Goal: Transaction & Acquisition: Purchase product/service

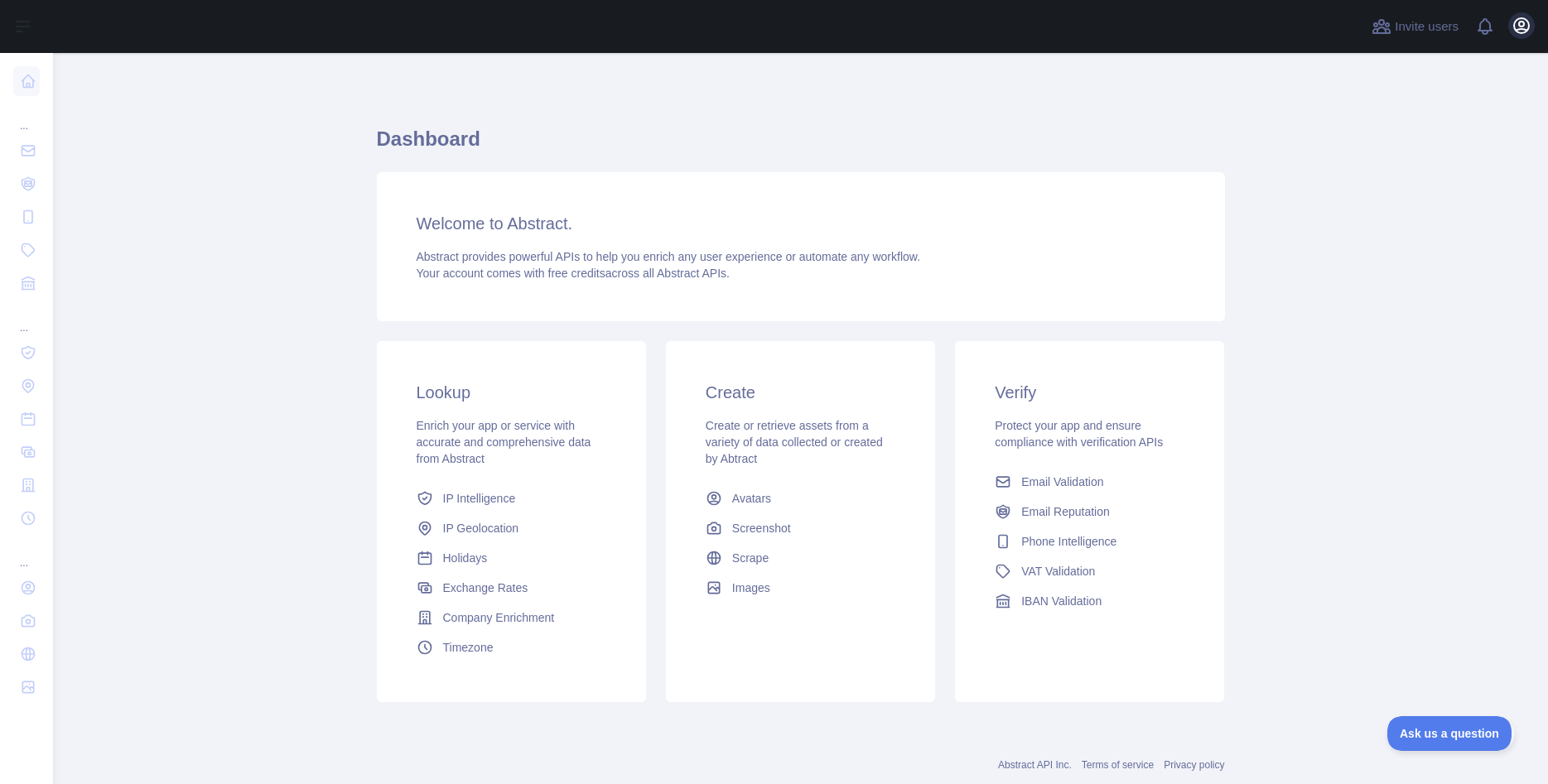
click at [1532, 17] on div "Open user menu" at bounding box center [1521, 26] width 26 height 29
click at [1524, 26] on icon "button" at bounding box center [1521, 25] width 15 height 15
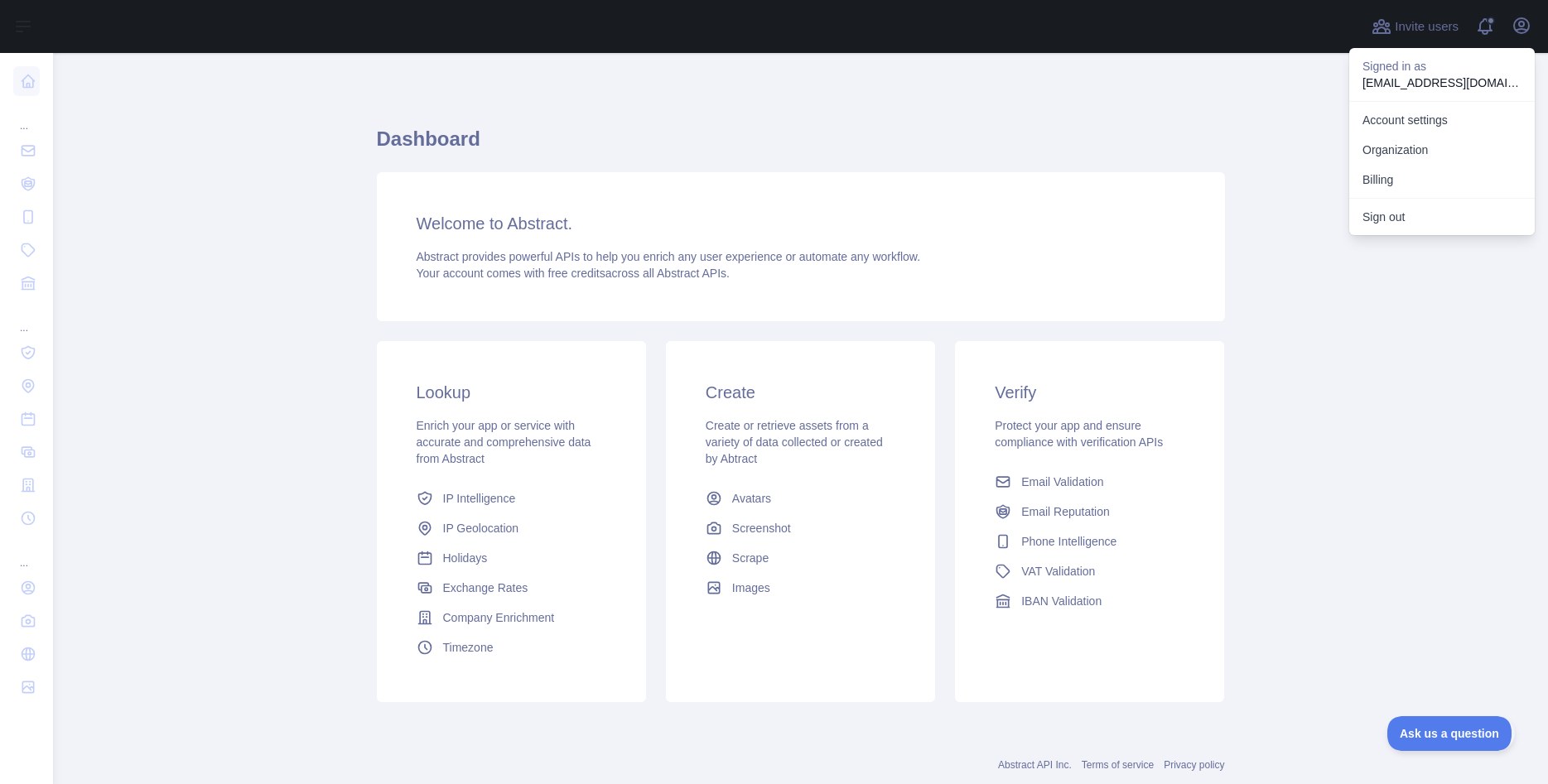
click at [1137, 151] on h1 "Dashboard" at bounding box center [800, 145] width 848 height 39
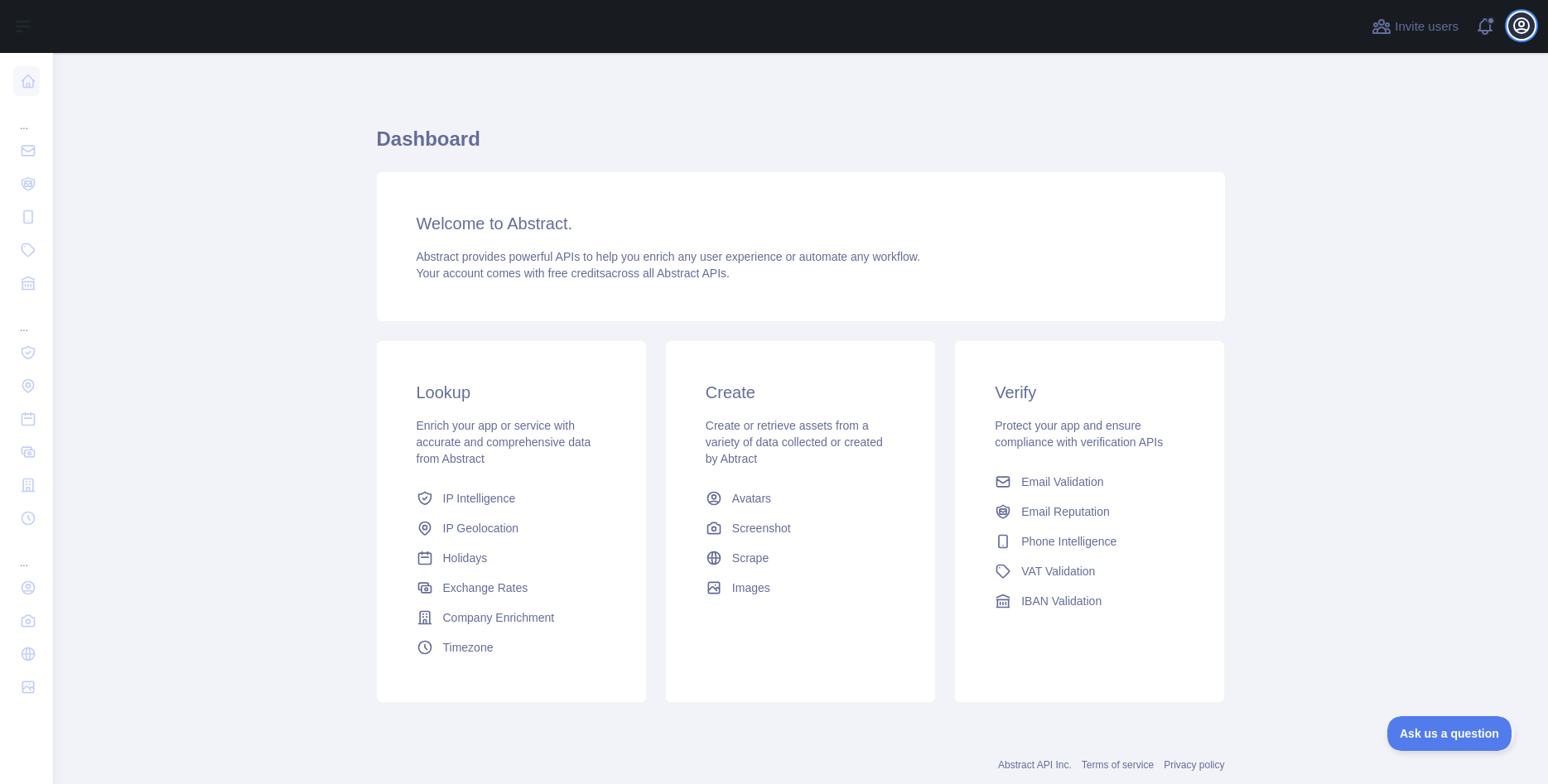
click at [1522, 26] on icon "button" at bounding box center [1521, 25] width 15 height 15
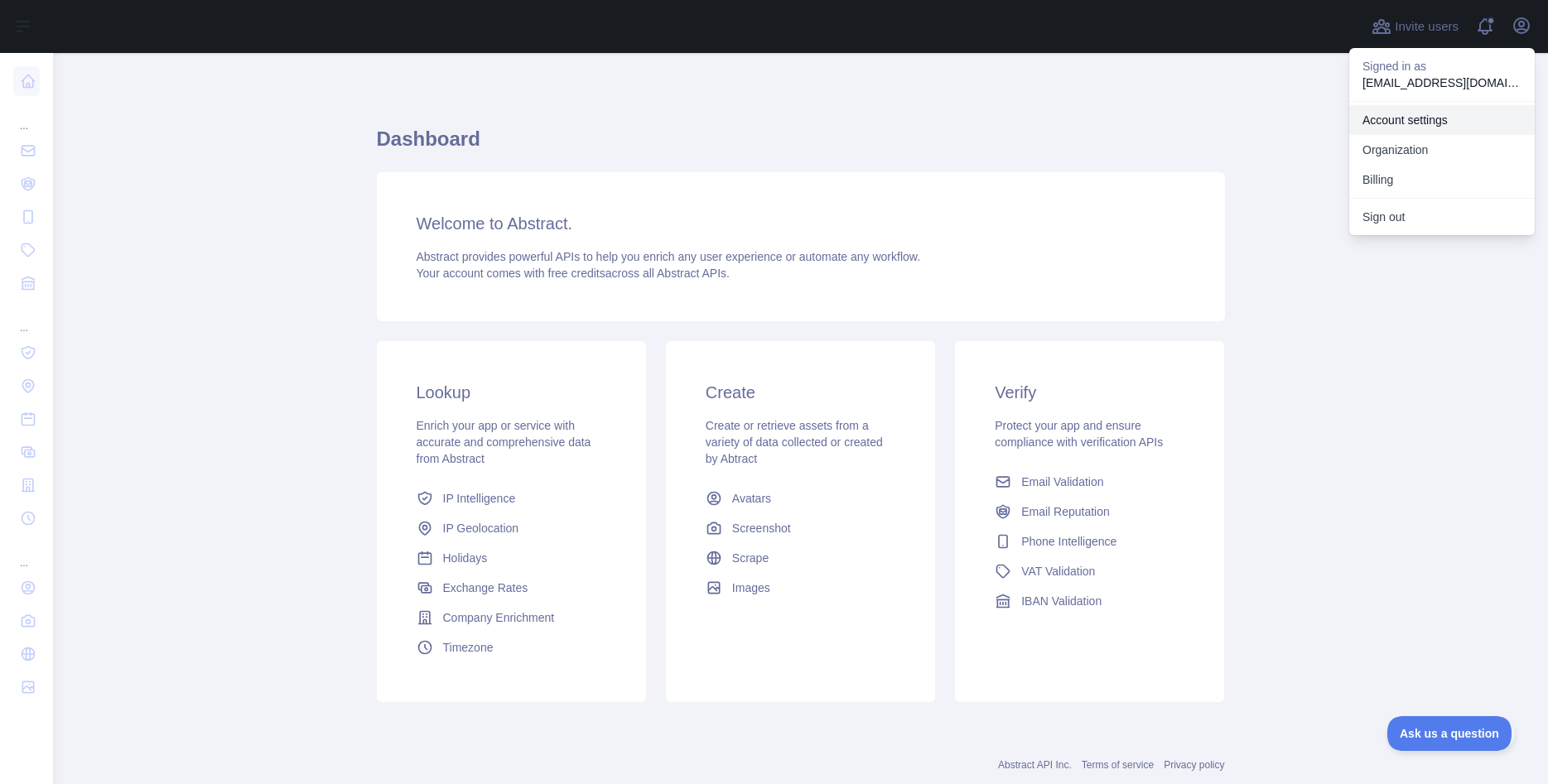
click at [1401, 112] on link "Account settings" at bounding box center [1442, 120] width 186 height 30
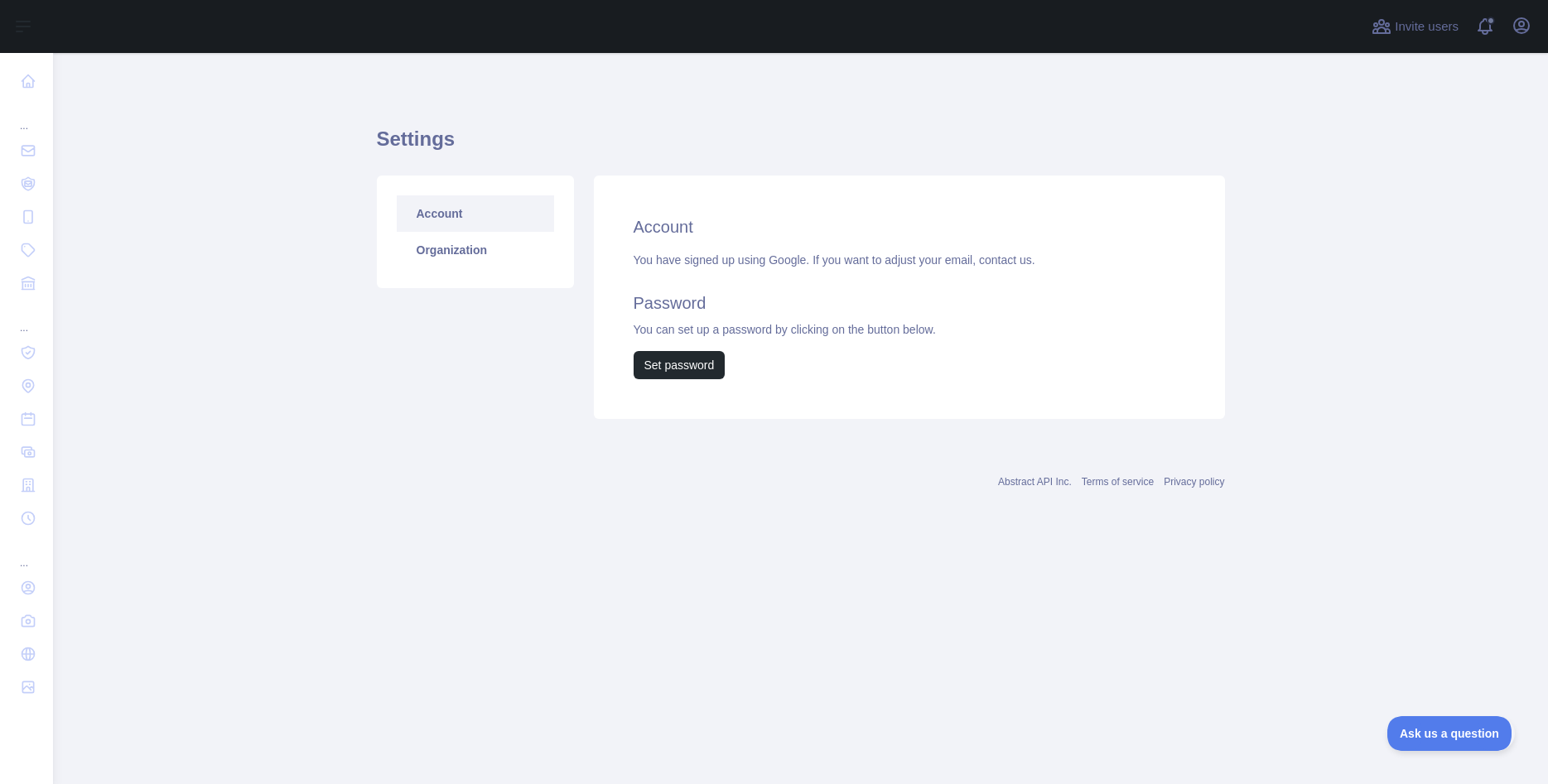
click at [631, 226] on div "Account You have signed up using Google. If you want to adjust your email, cont…" at bounding box center [909, 297] width 631 height 244
click at [651, 230] on h2 "Account" at bounding box center [909, 227] width 552 height 23
click at [946, 252] on div "You have signed up using Google. If you want to adjust your email, contact us. …" at bounding box center [909, 316] width 552 height 127
click at [1518, 29] on icon "button" at bounding box center [1521, 25] width 15 height 15
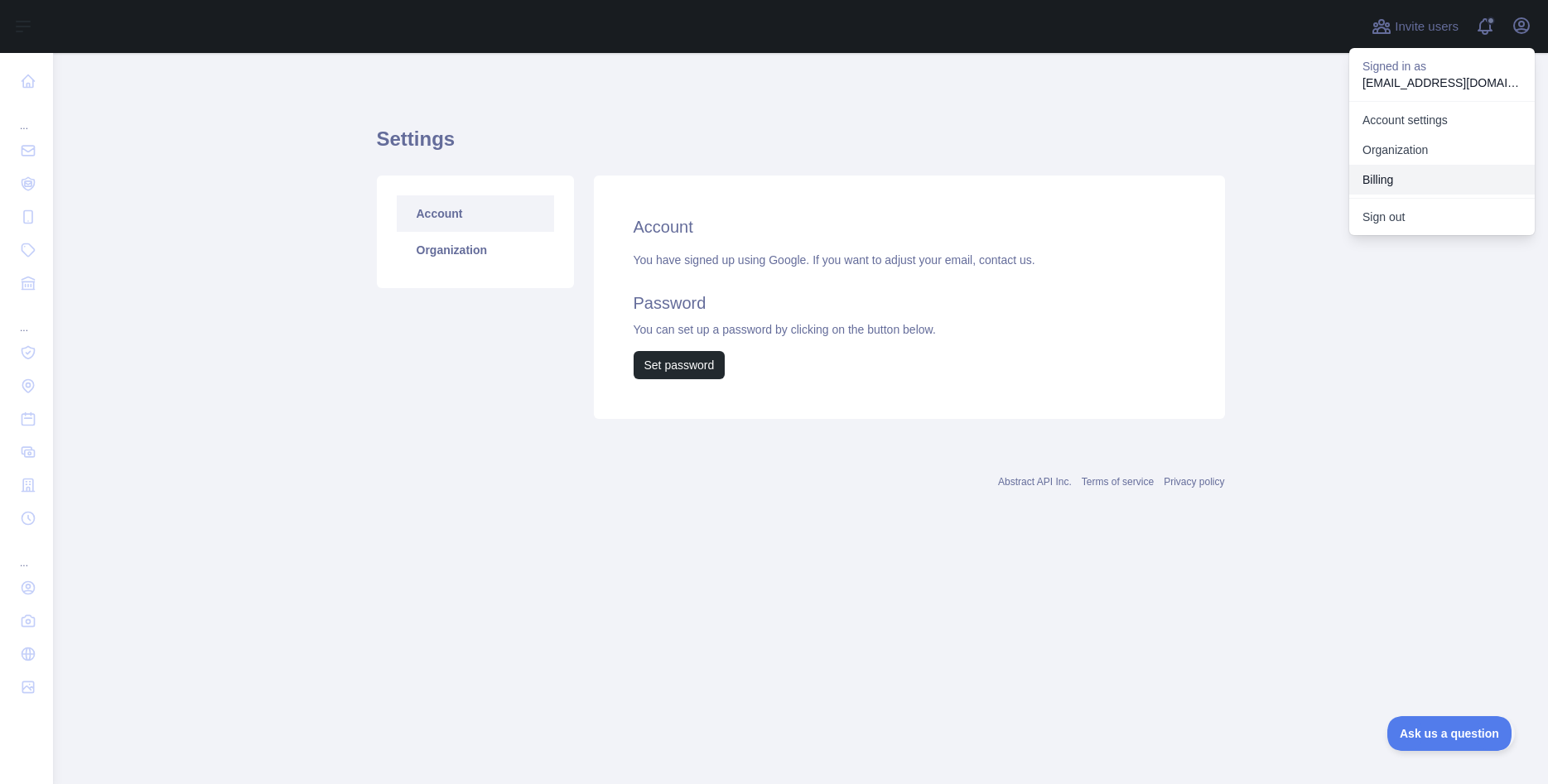
click at [1382, 188] on button "Billing" at bounding box center [1442, 180] width 186 height 30
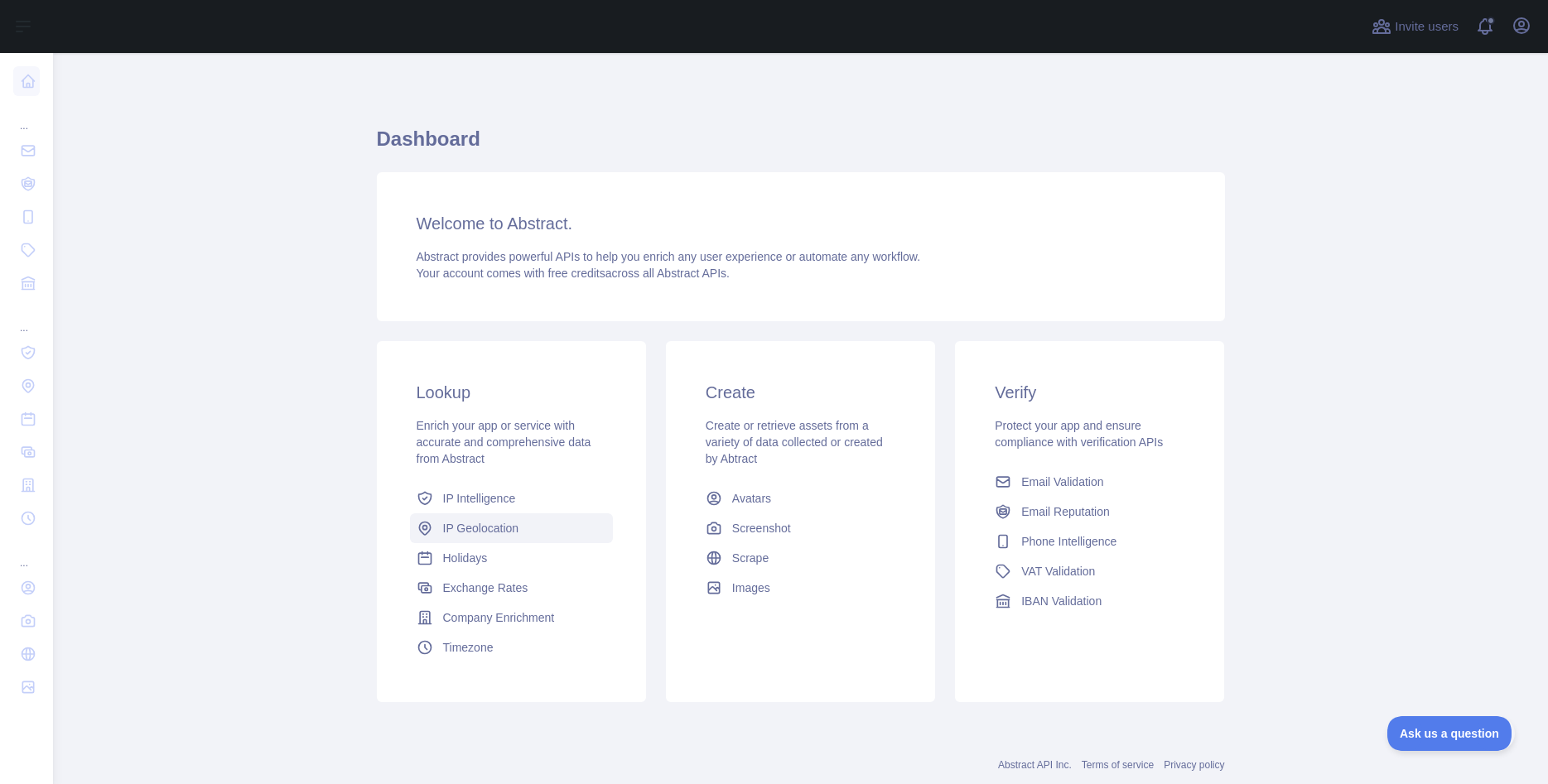
click at [519, 530] on link "IP Geolocation" at bounding box center [511, 528] width 203 height 30
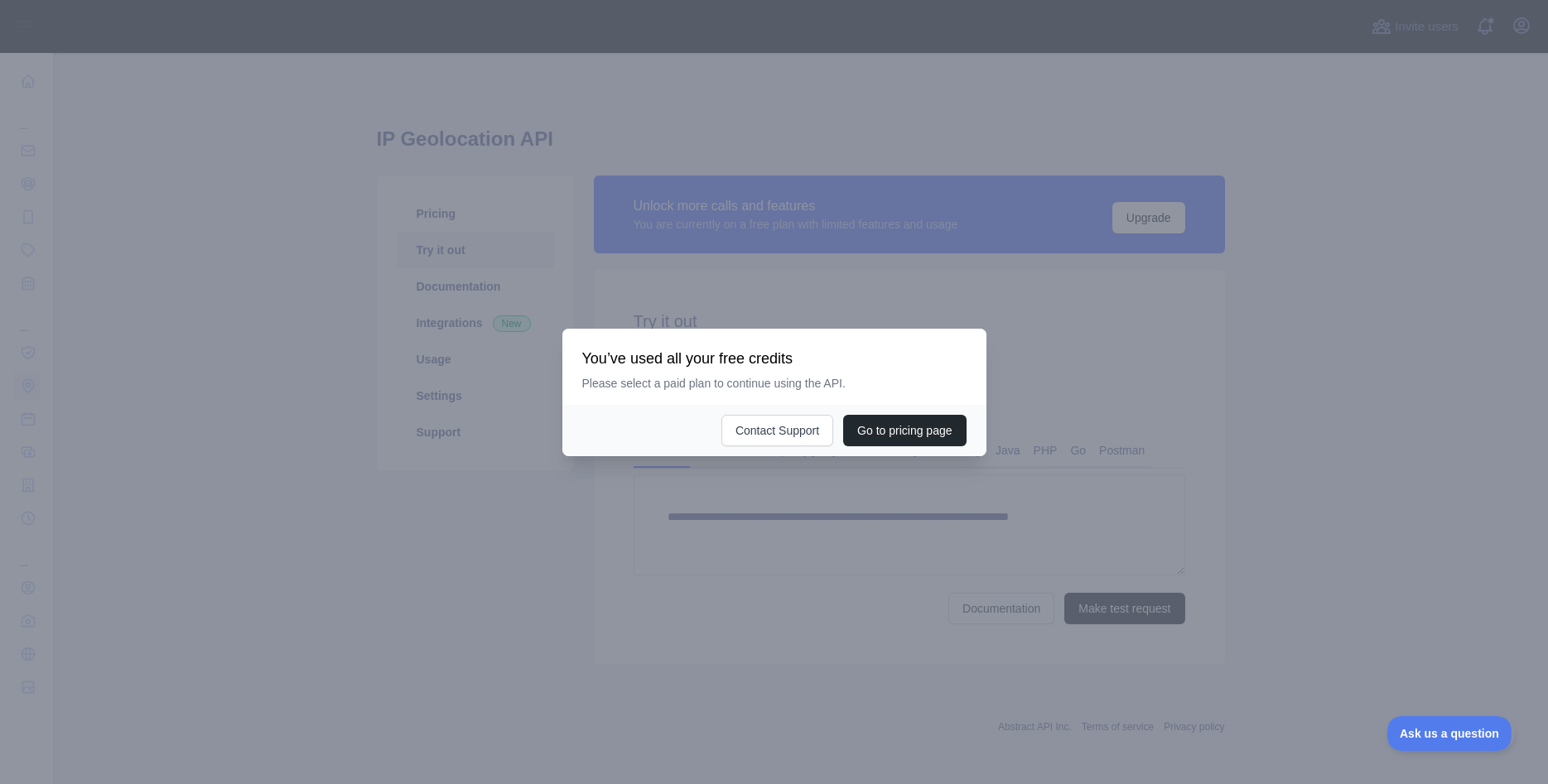
type textarea "**********"
drag, startPoint x: 886, startPoint y: 431, endPoint x: 883, endPoint y: 417, distance: 14.3
click at [885, 431] on button "Go to pricing page" at bounding box center [904, 431] width 123 height 32
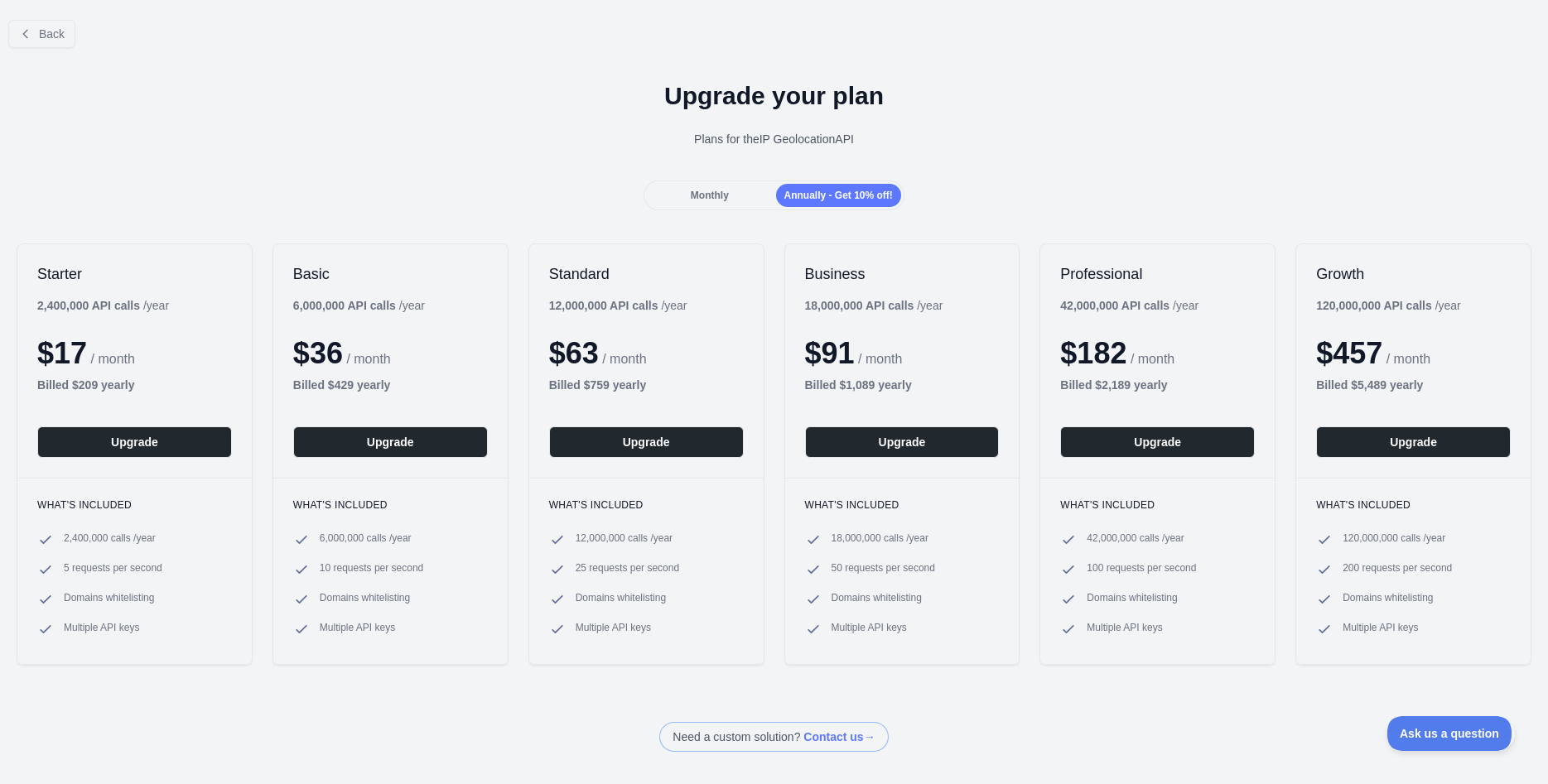
click at [733, 188] on div "Monthly" at bounding box center [708, 195] width 125 height 23
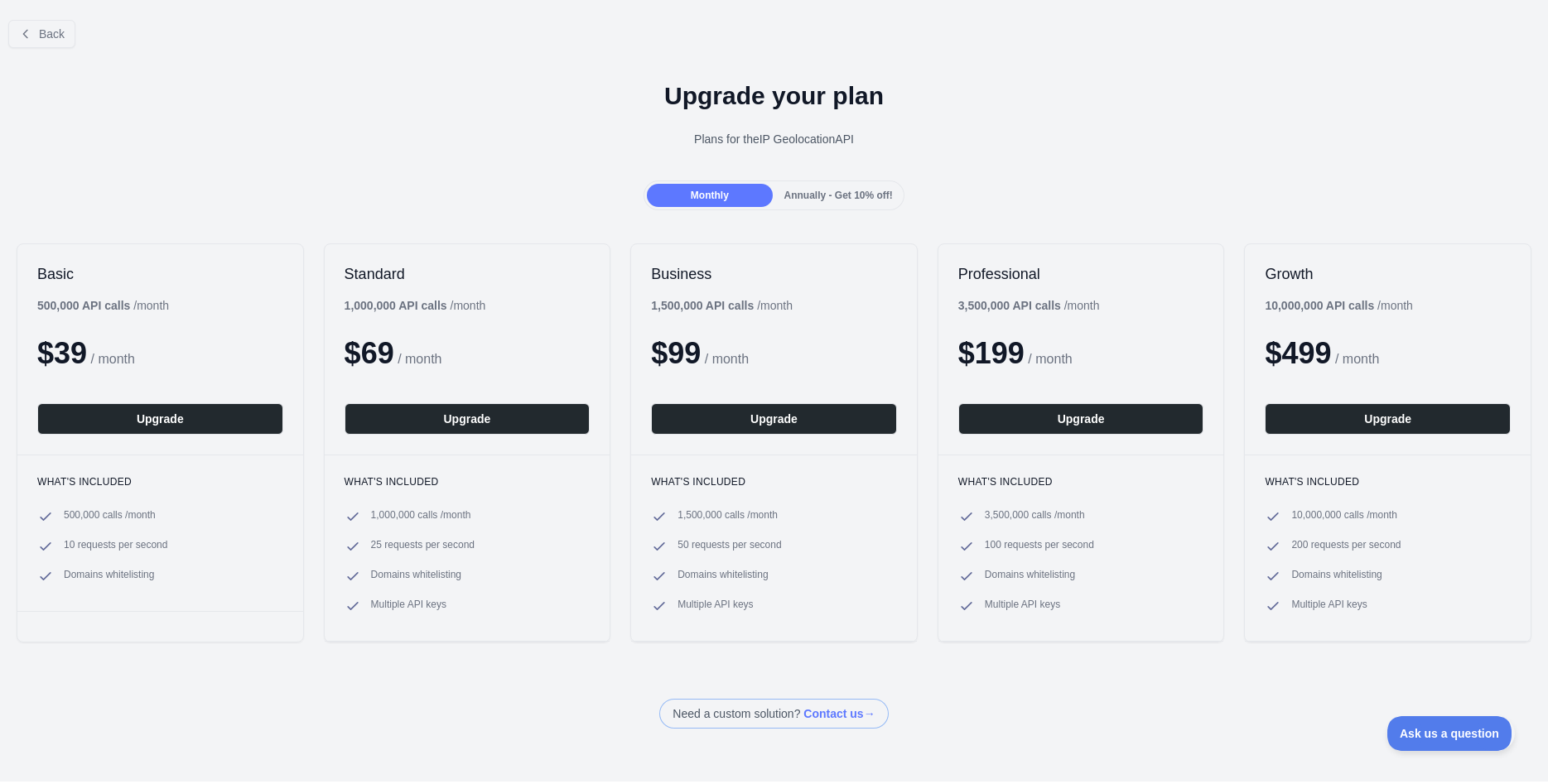
click at [826, 187] on div "Annually - Get 10% off!" at bounding box center [838, 195] width 125 height 23
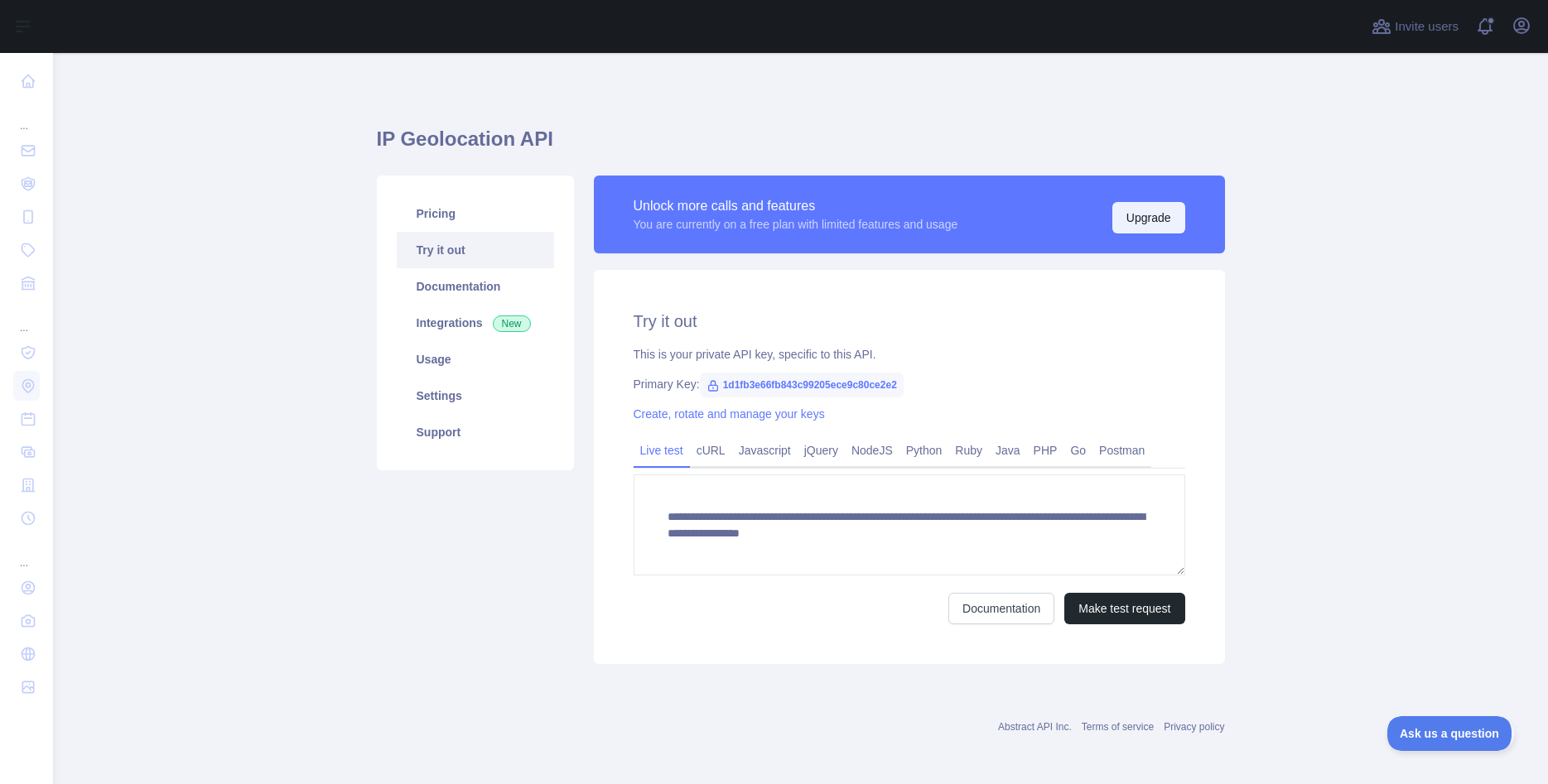
click at [1172, 218] on button "Upgrade" at bounding box center [1149, 218] width 73 height 32
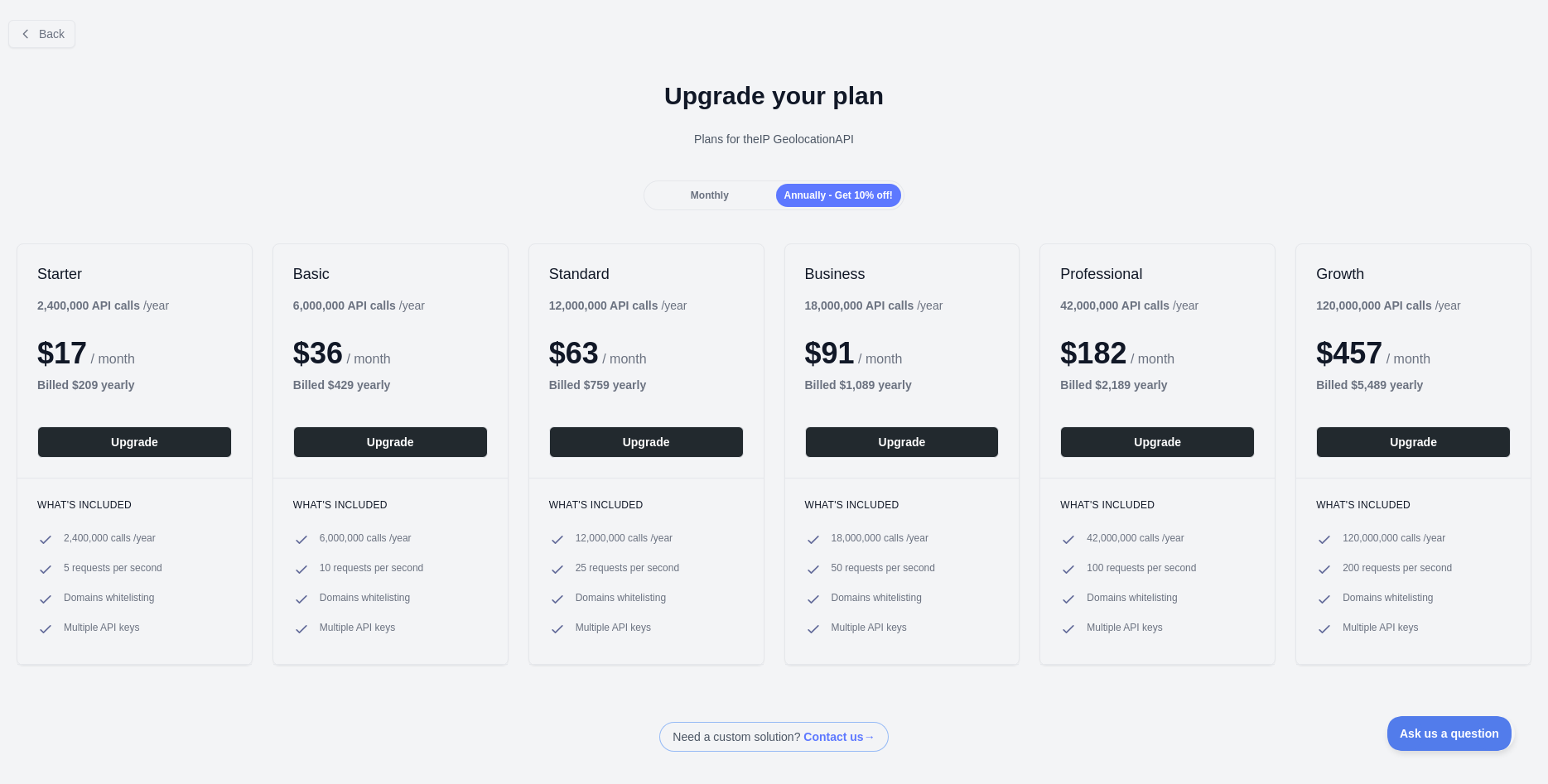
click at [700, 203] on div "Monthly" at bounding box center [708, 195] width 125 height 23
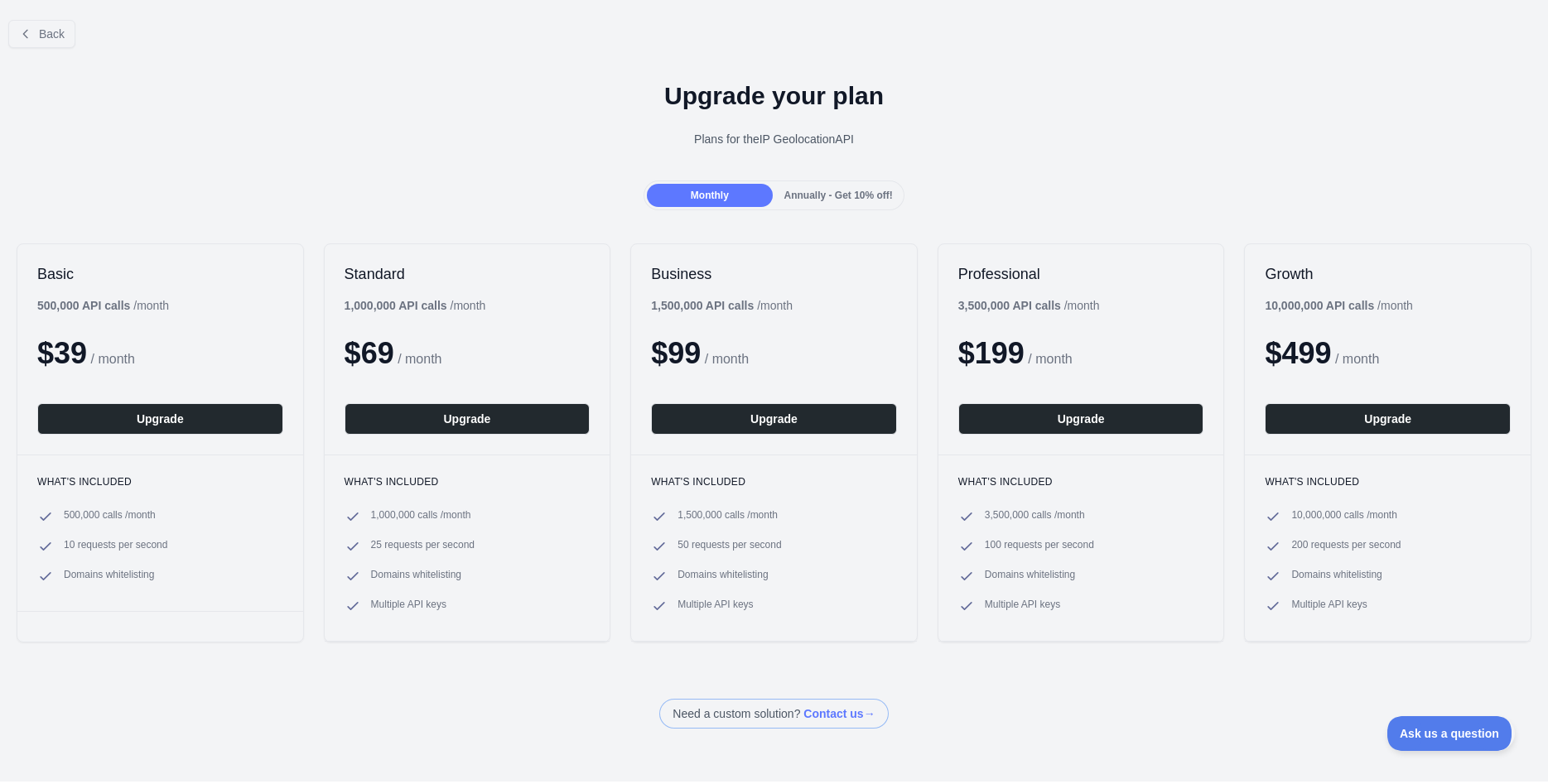
click at [875, 203] on div "Annually - Get 10% off!" at bounding box center [838, 195] width 125 height 23
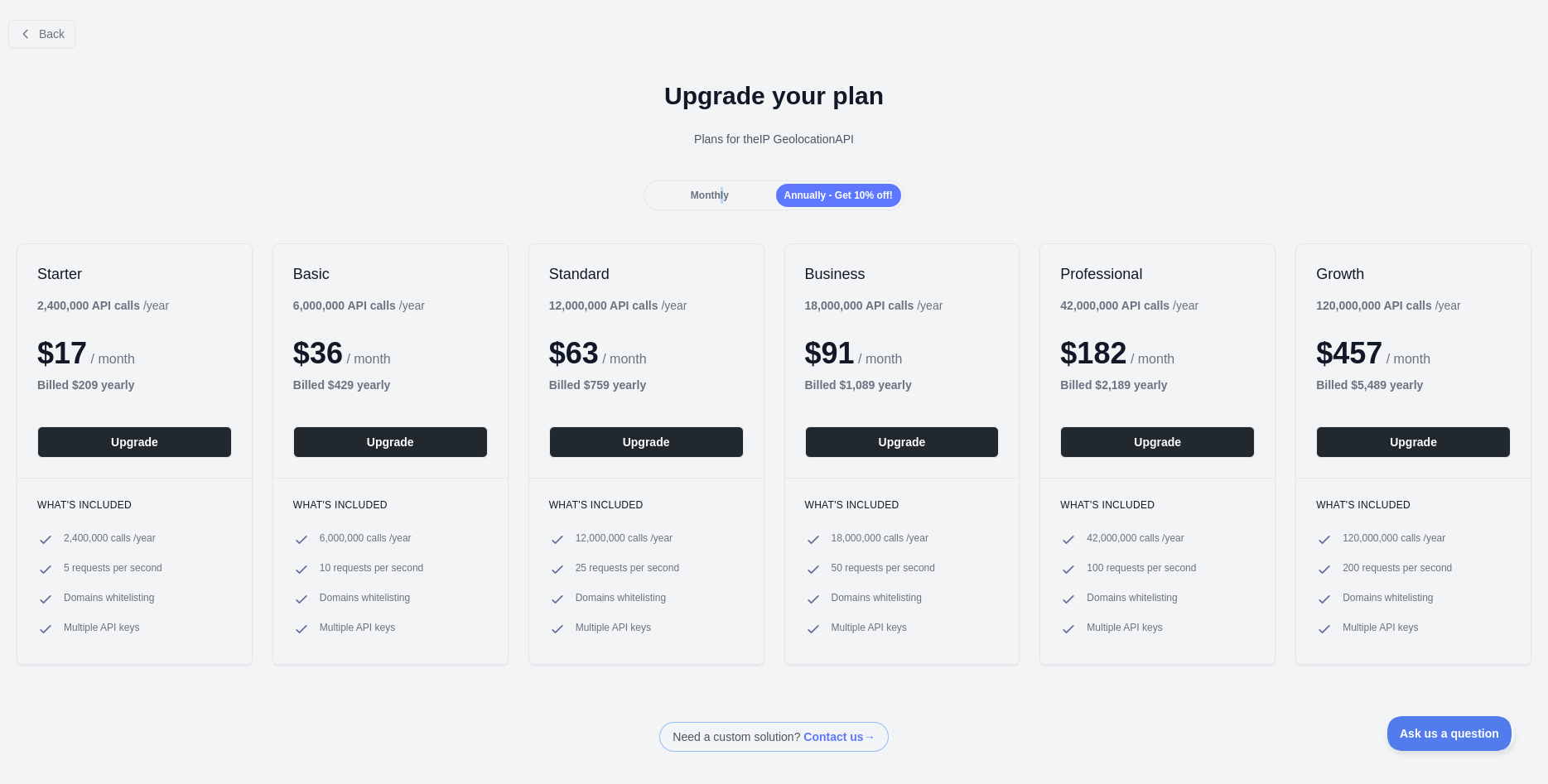
click at [724, 196] on span "Monthly" at bounding box center [709, 195] width 38 height 11
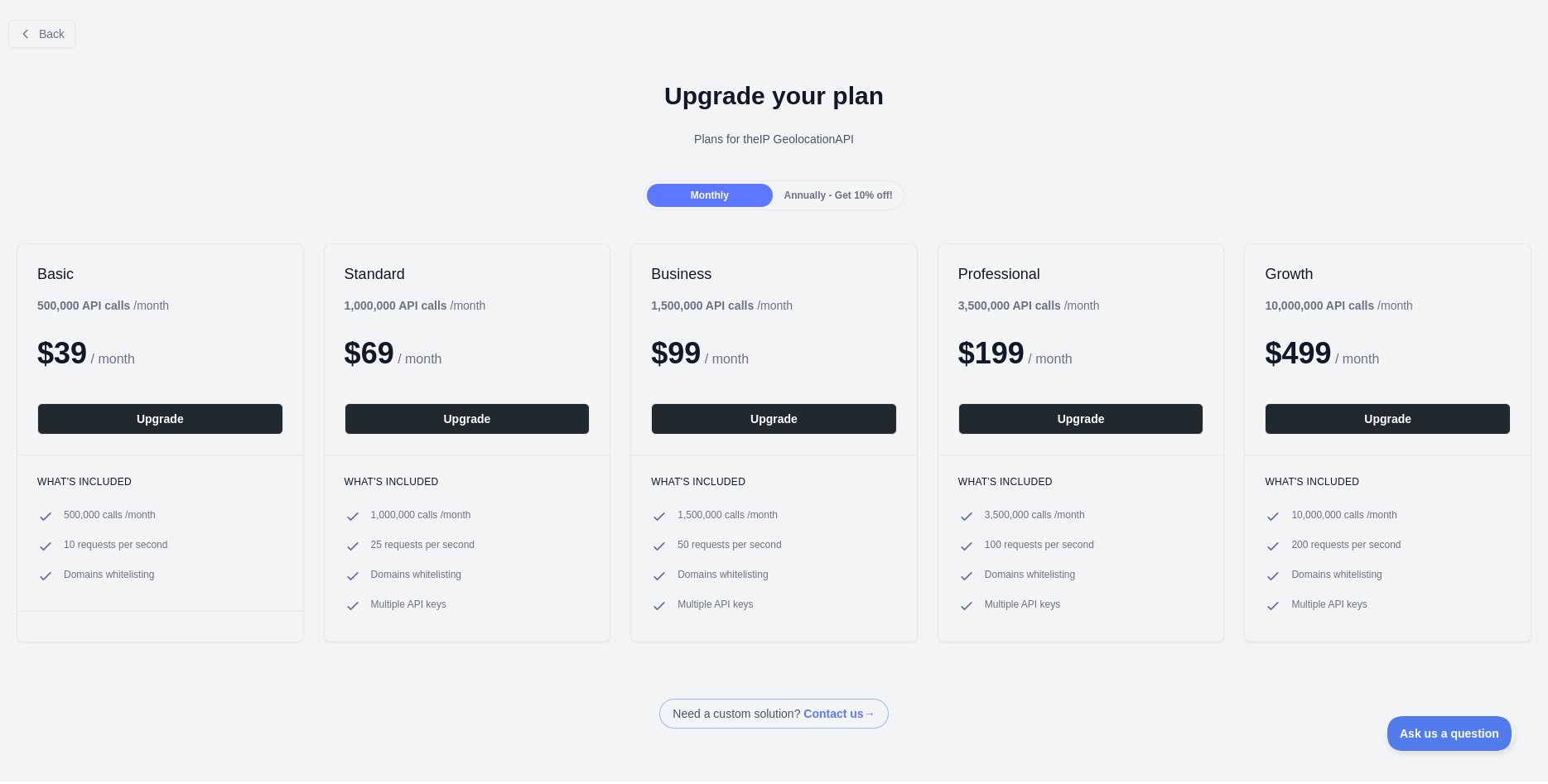
click at [860, 196] on span "Annually - Get 10% off!" at bounding box center [839, 195] width 109 height 11
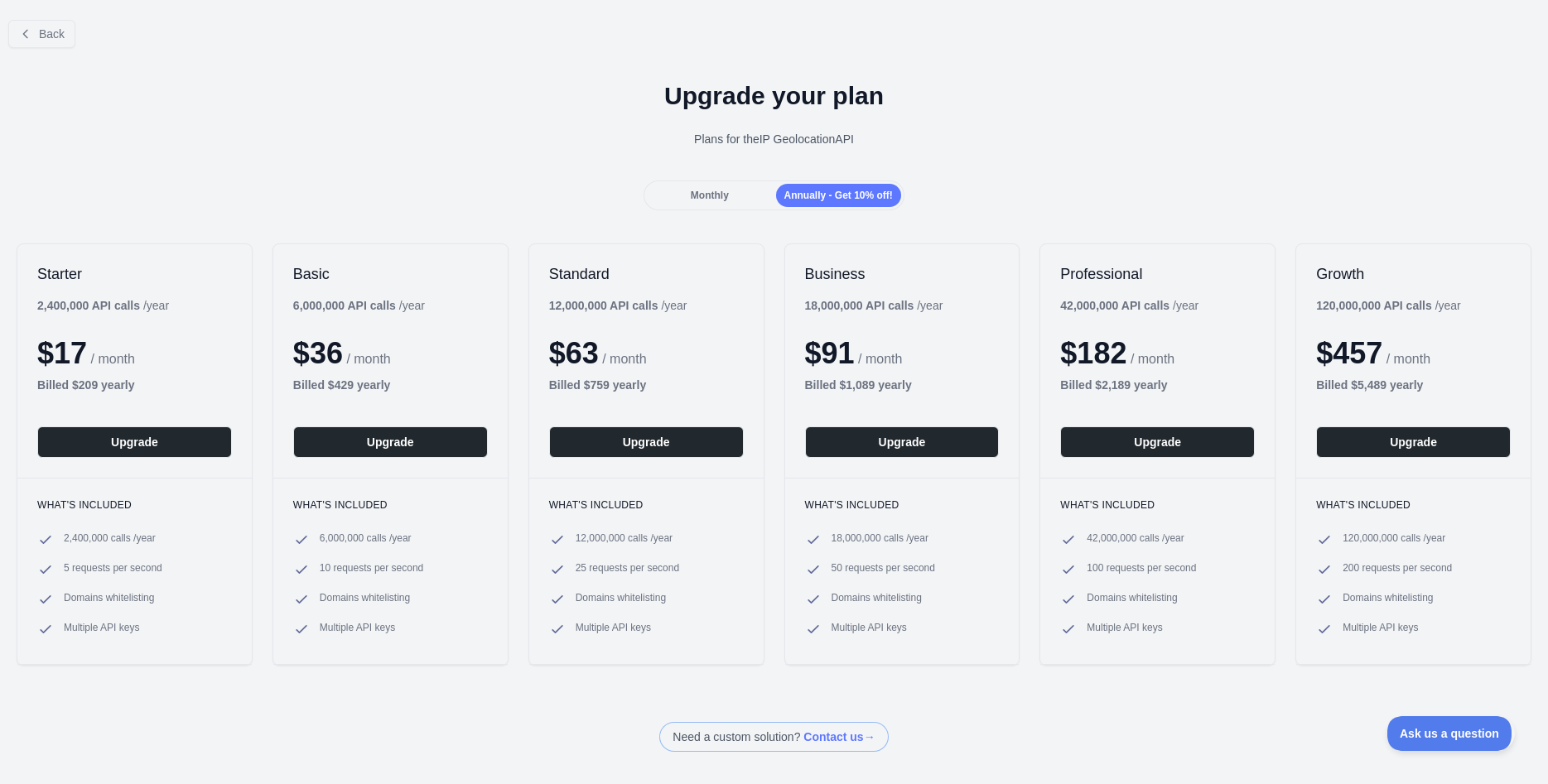
click at [722, 193] on span "Monthly" at bounding box center [709, 195] width 38 height 11
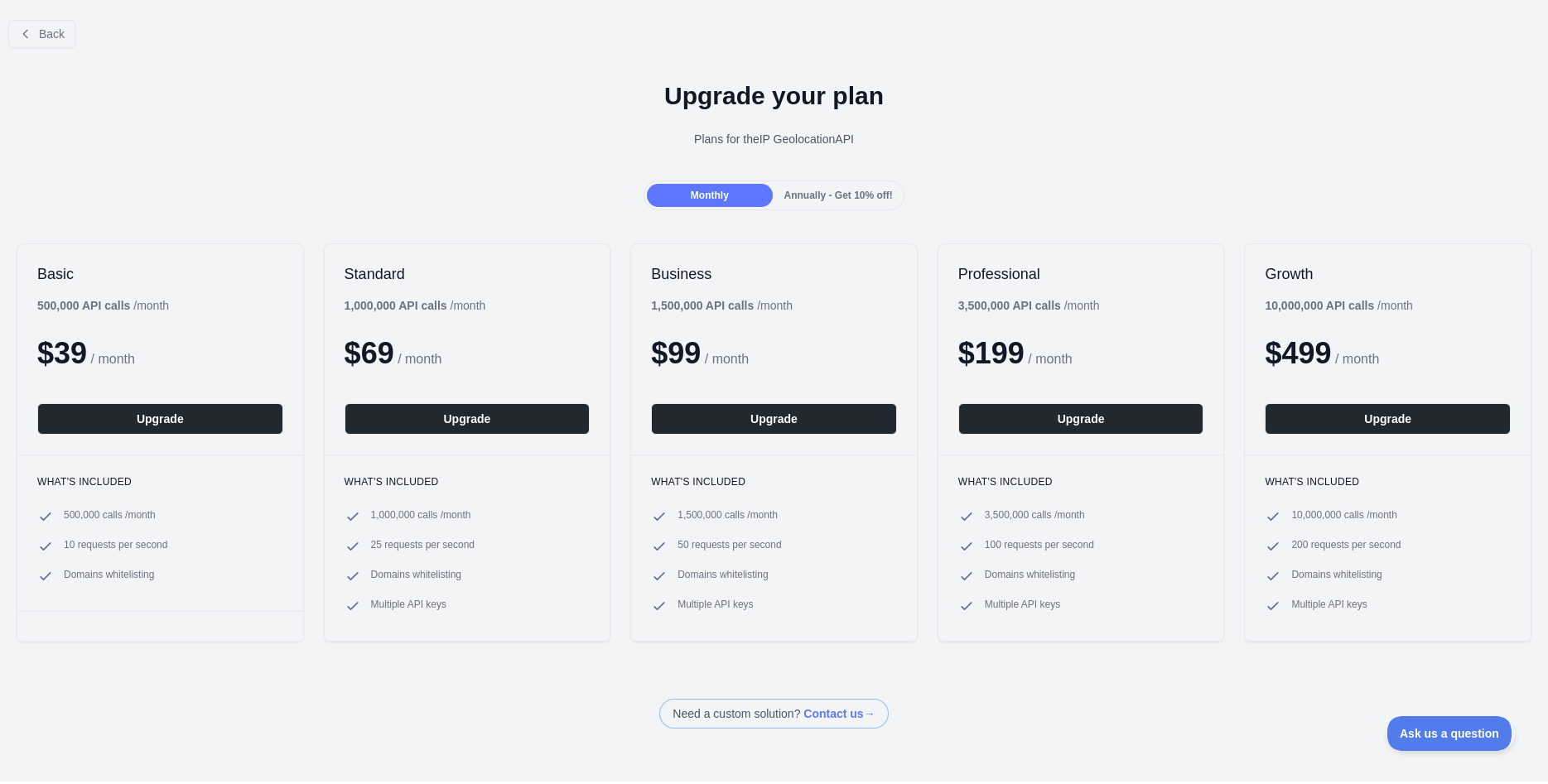
click at [873, 197] on span "Annually - Get 10% off!" at bounding box center [839, 195] width 109 height 11
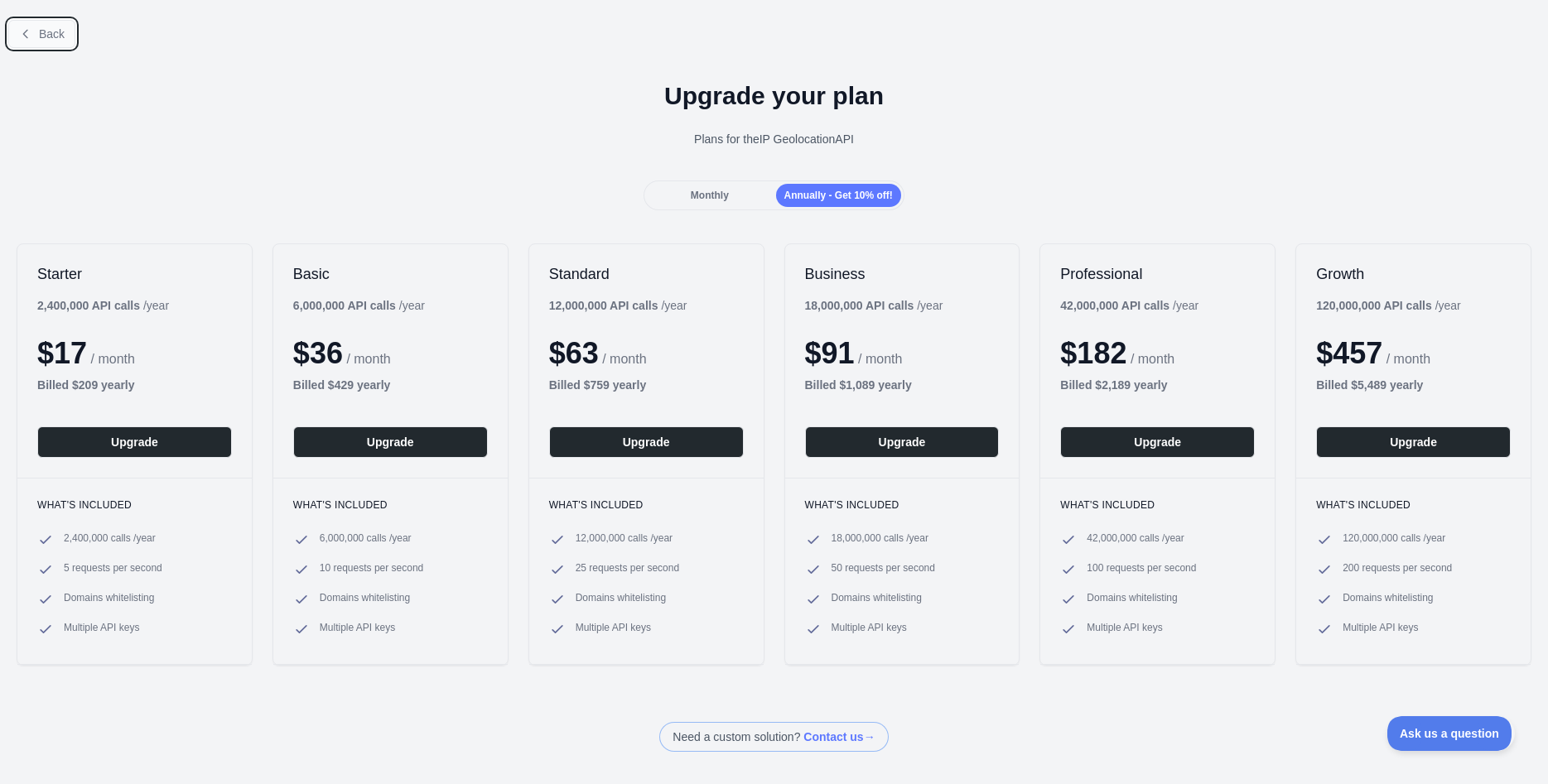
click at [61, 33] on span "Back" at bounding box center [52, 34] width 25 height 13
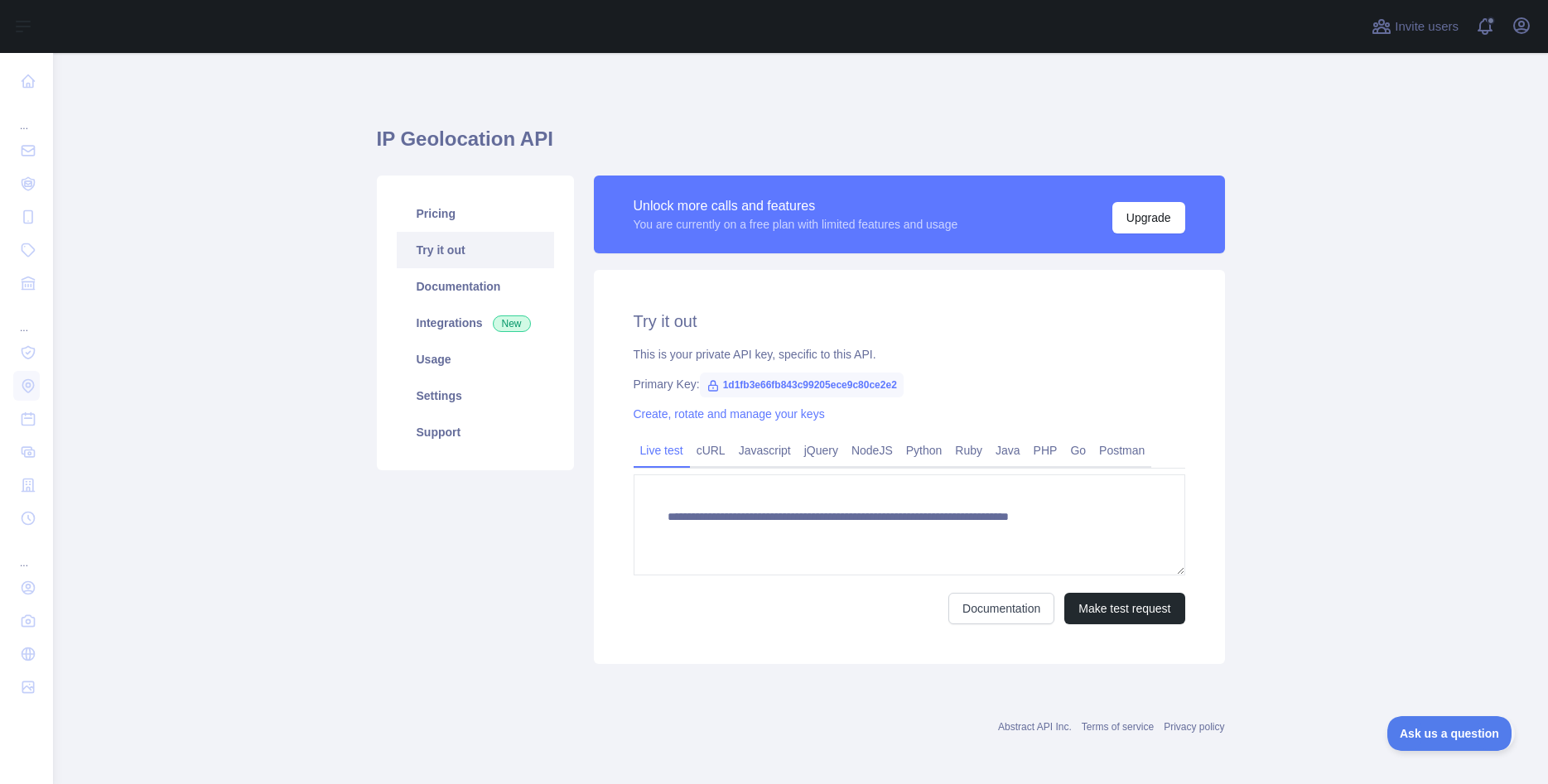
type textarea "**********"
click at [437, 367] on link "Usage" at bounding box center [475, 359] width 157 height 37
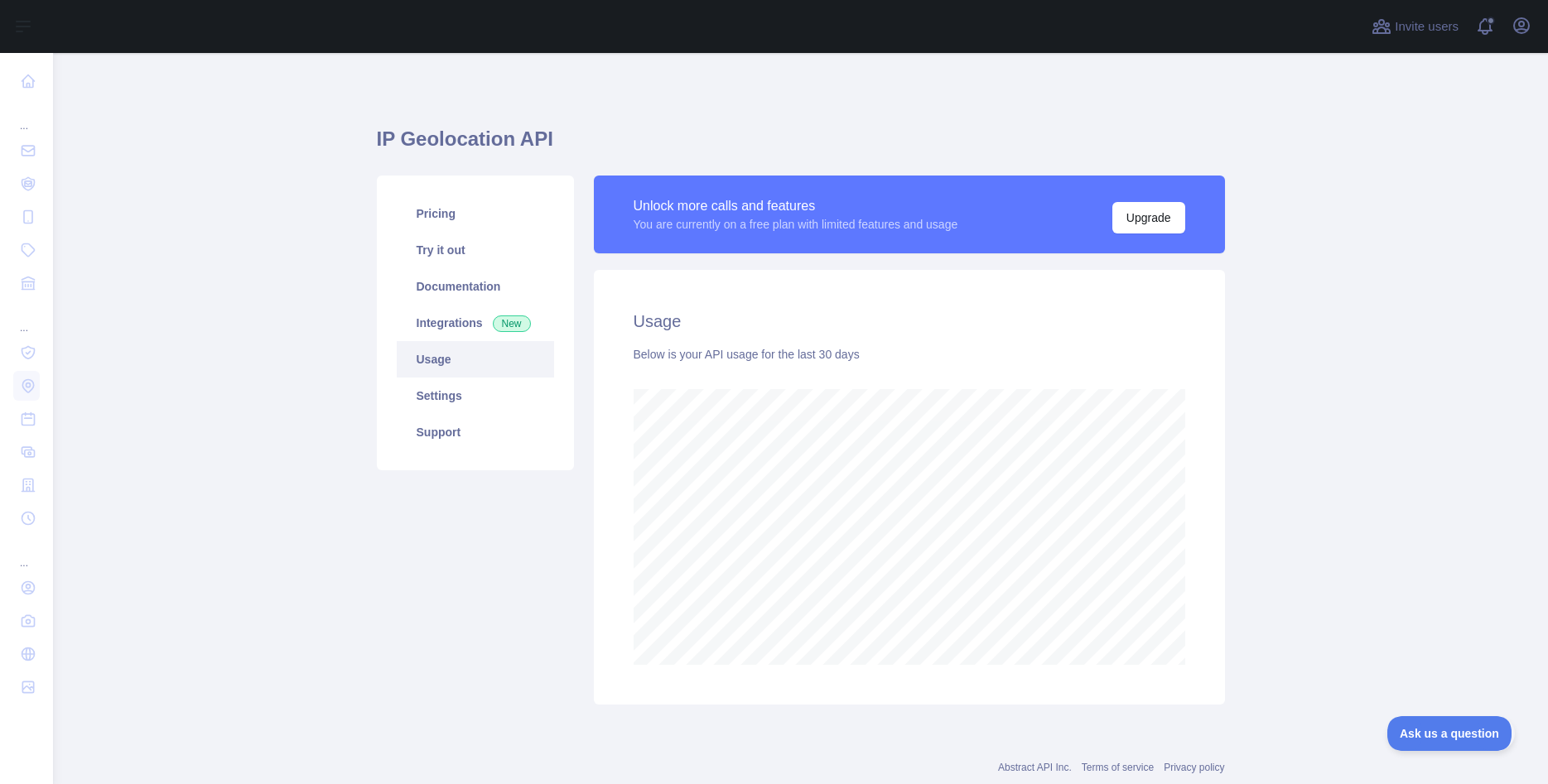
scroll to position [43, 0]
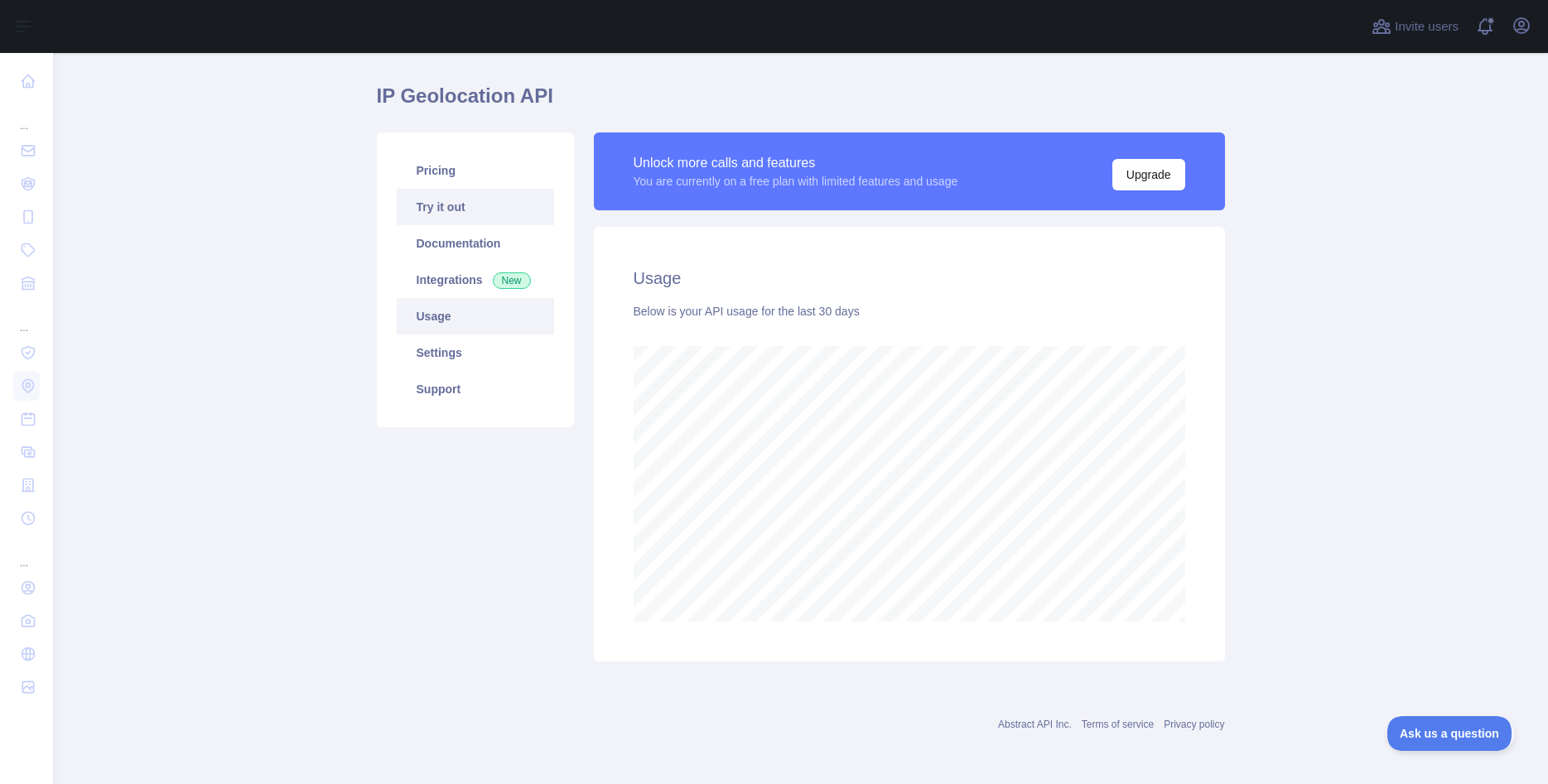
click at [460, 214] on link "Try it out" at bounding box center [475, 206] width 157 height 37
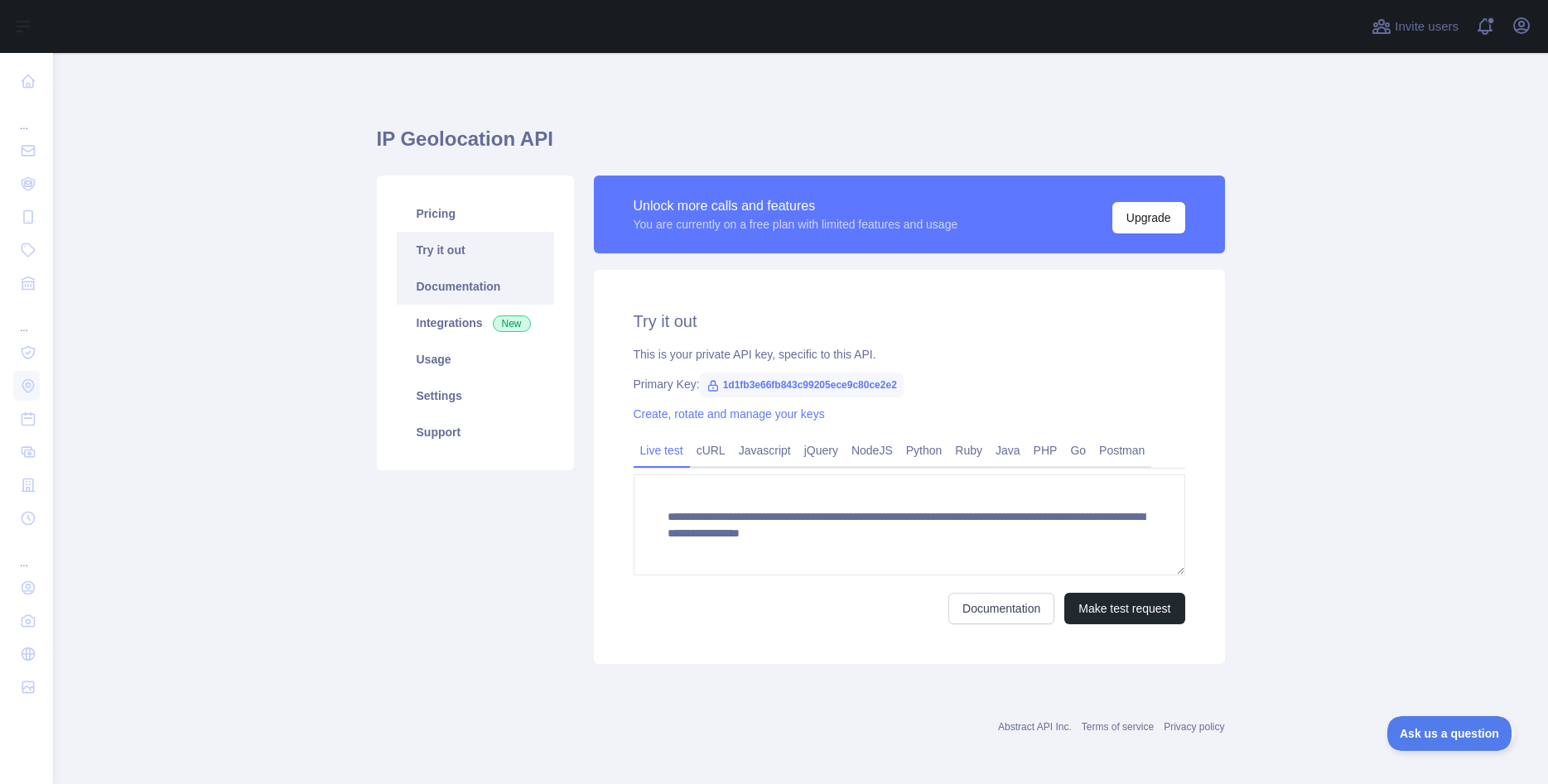
click at [467, 292] on link "Documentation" at bounding box center [475, 286] width 157 height 37
click at [1535, 24] on div "Invite users View notifications Open user menu" at bounding box center [800, 26] width 1495 height 53
click at [1532, 25] on button "Open user menu" at bounding box center [1521, 25] width 26 height 26
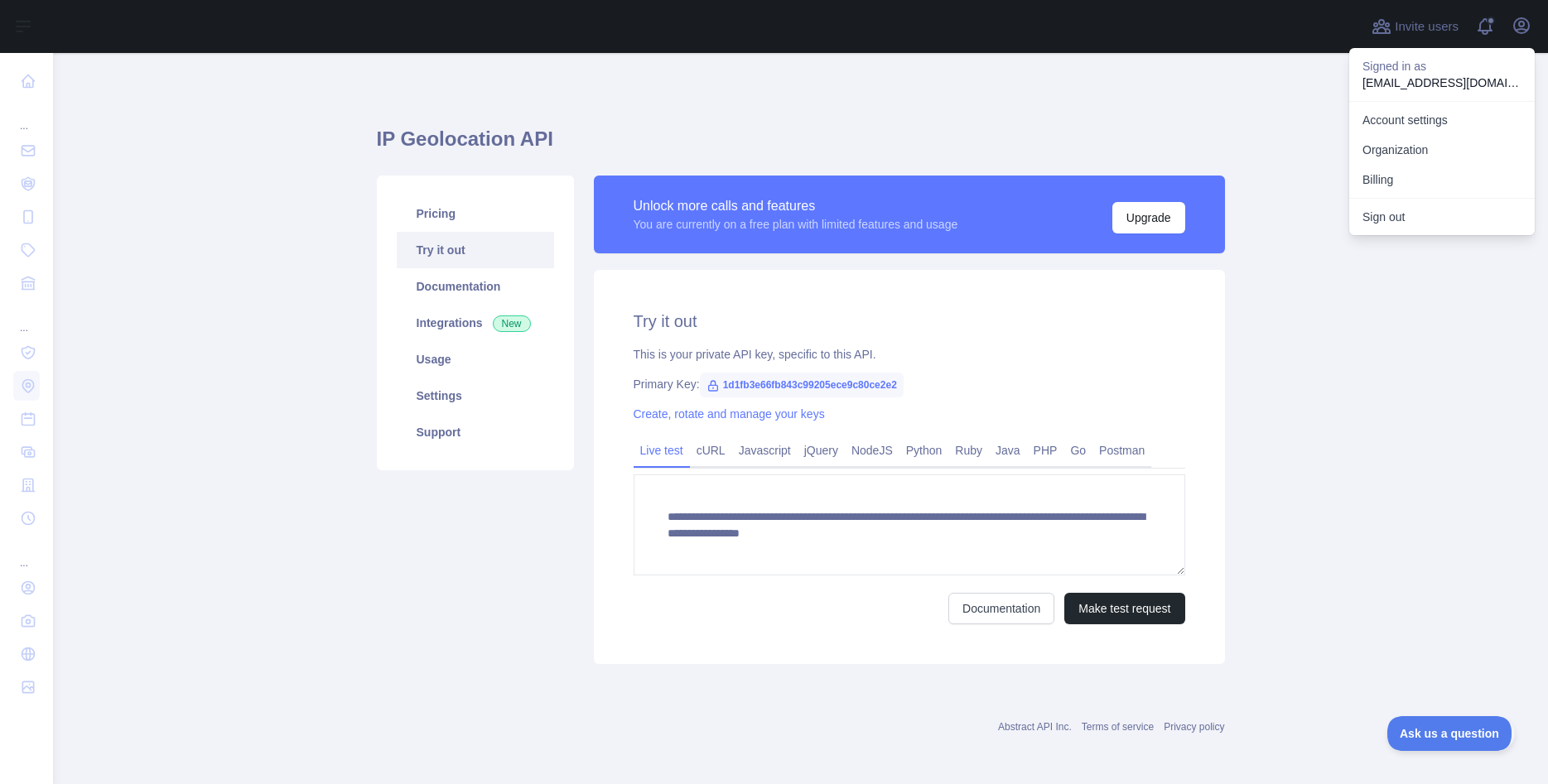
click at [129, 84] on main "**********" at bounding box center [800, 419] width 1495 height 731
